Goal: Transaction & Acquisition: Purchase product/service

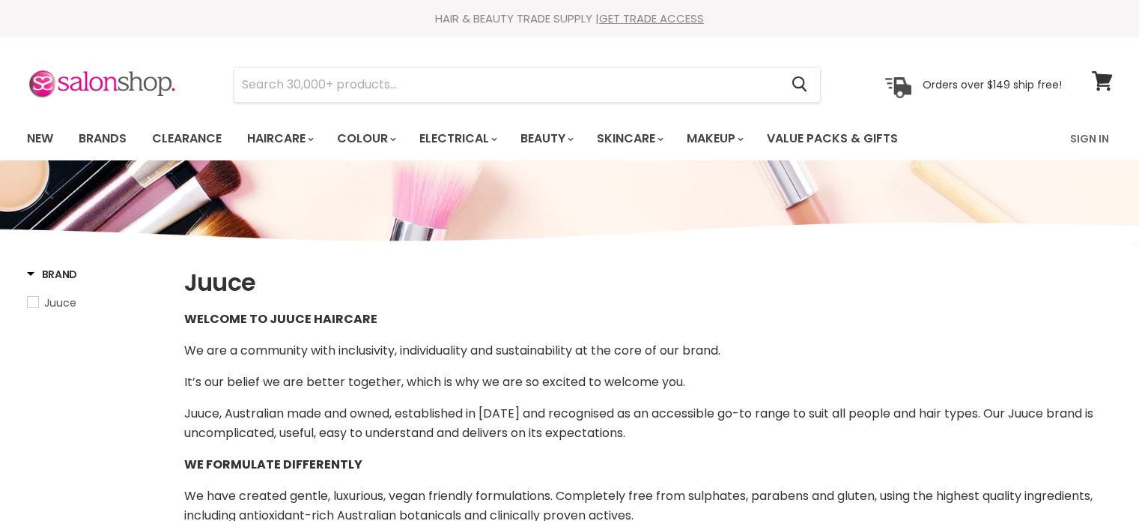
select select "manual"
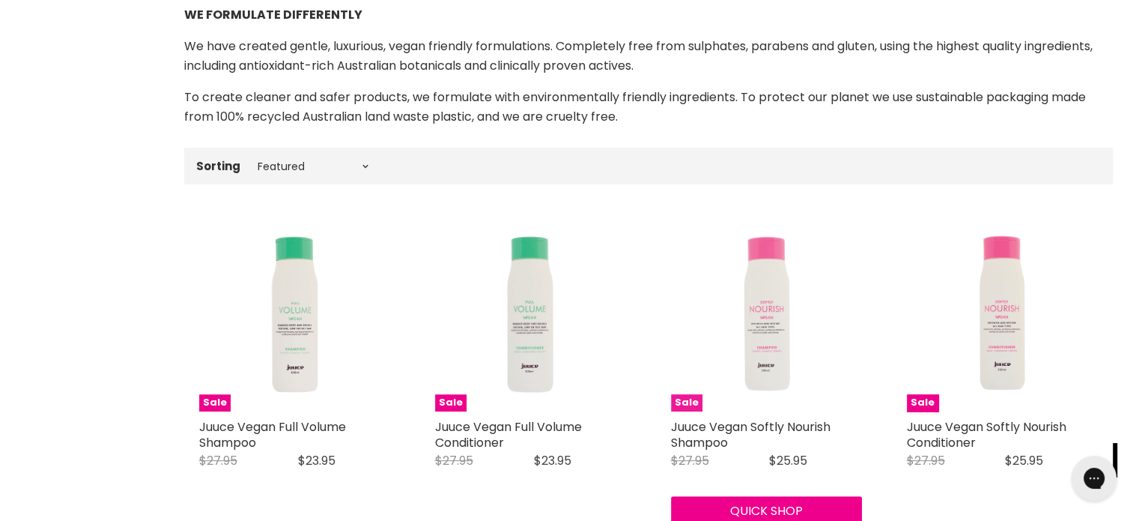
scroll to position [448, 0]
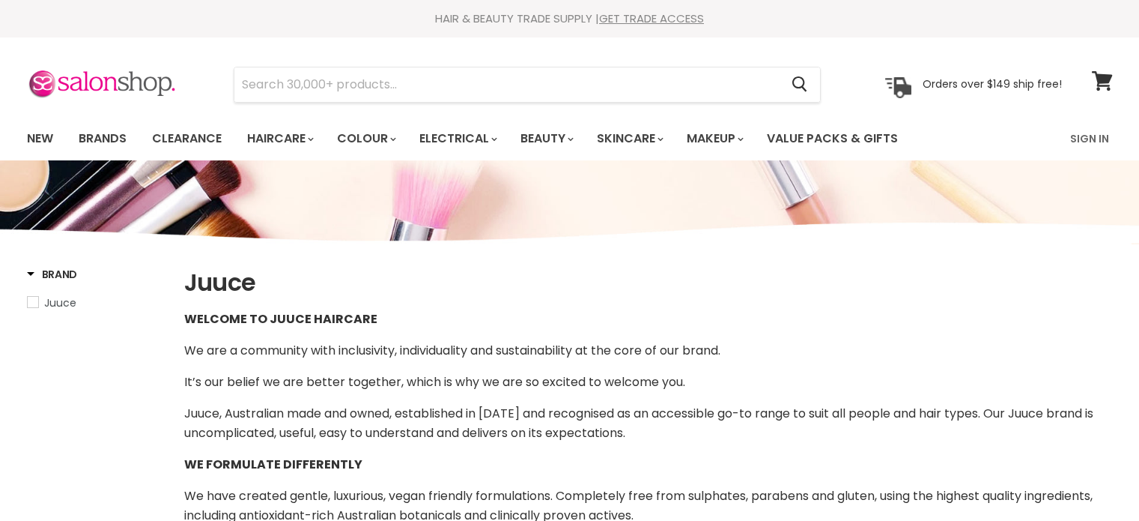
select select "manual"
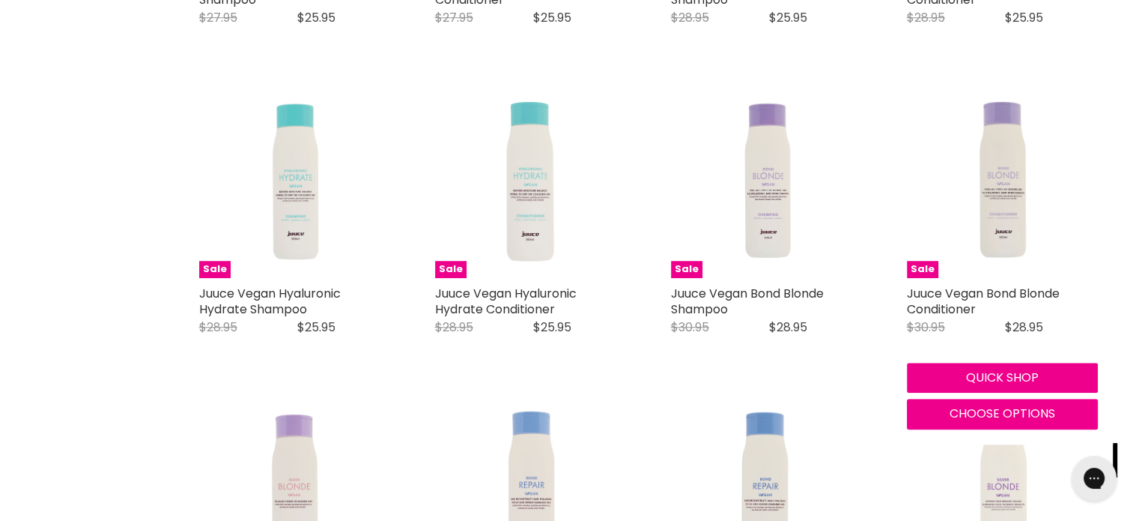
scroll to position [1273, 0]
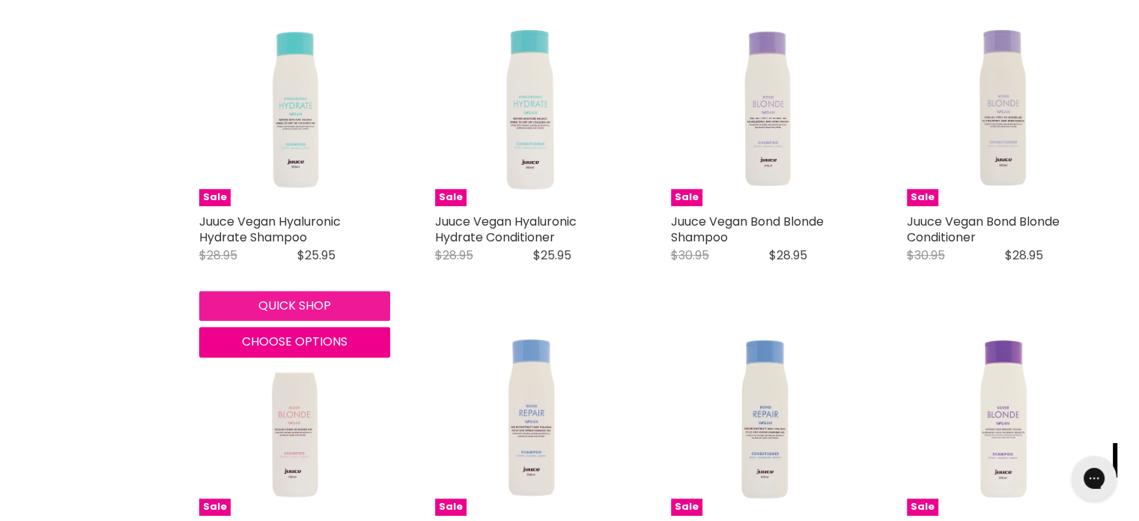
click at [288, 302] on button "Quick shop" at bounding box center [294, 306] width 191 height 30
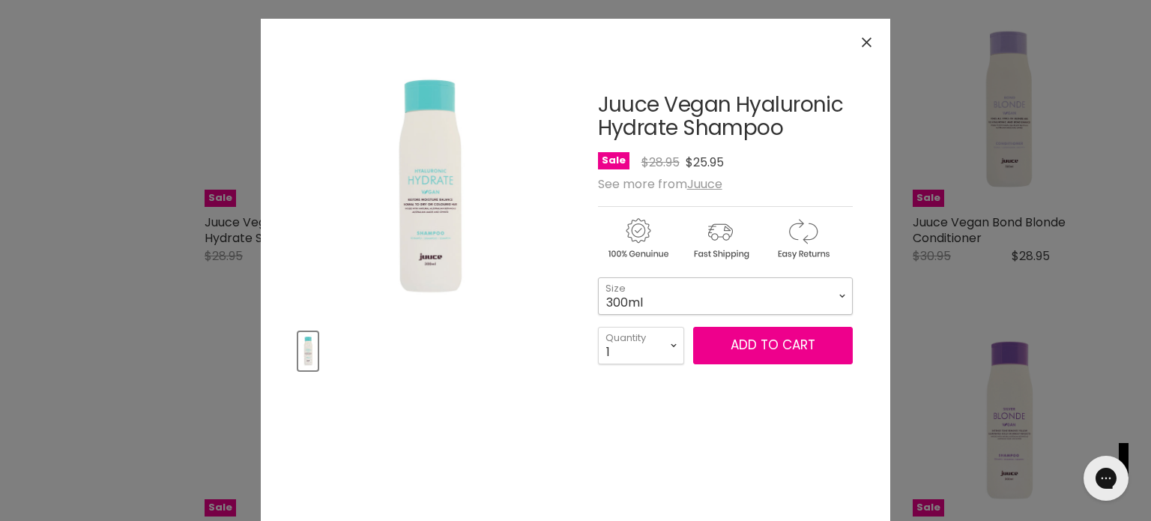
click at [836, 294] on select "300ml 1 Litre" at bounding box center [725, 295] width 255 height 37
click at [772, 344] on span "Add to cart" at bounding box center [772, 345] width 85 height 18
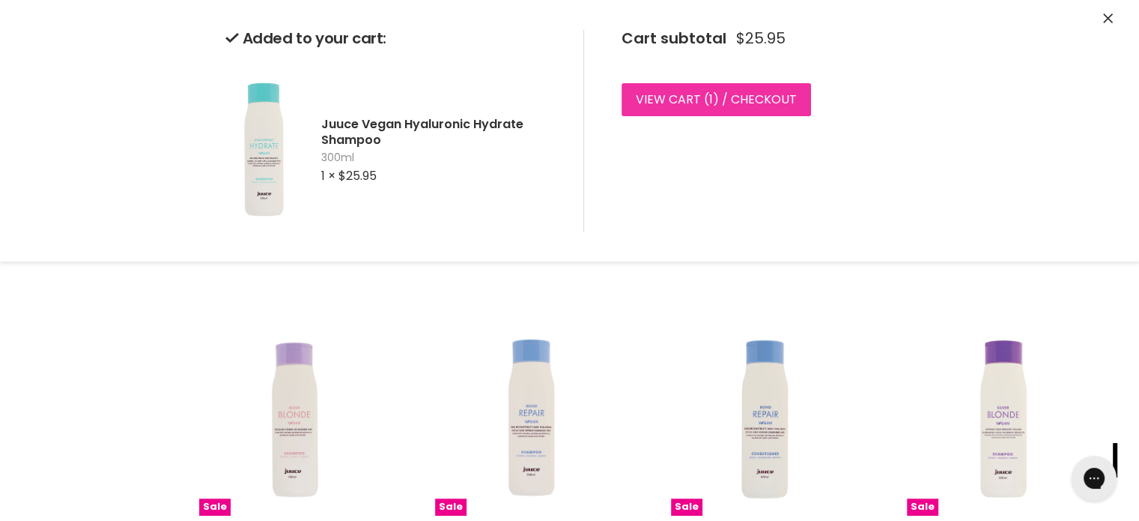
click at [698, 101] on link "View cart ( 1 ) / Checkout" at bounding box center [717, 99] width 190 height 33
